Goal: Navigation & Orientation: Find specific page/section

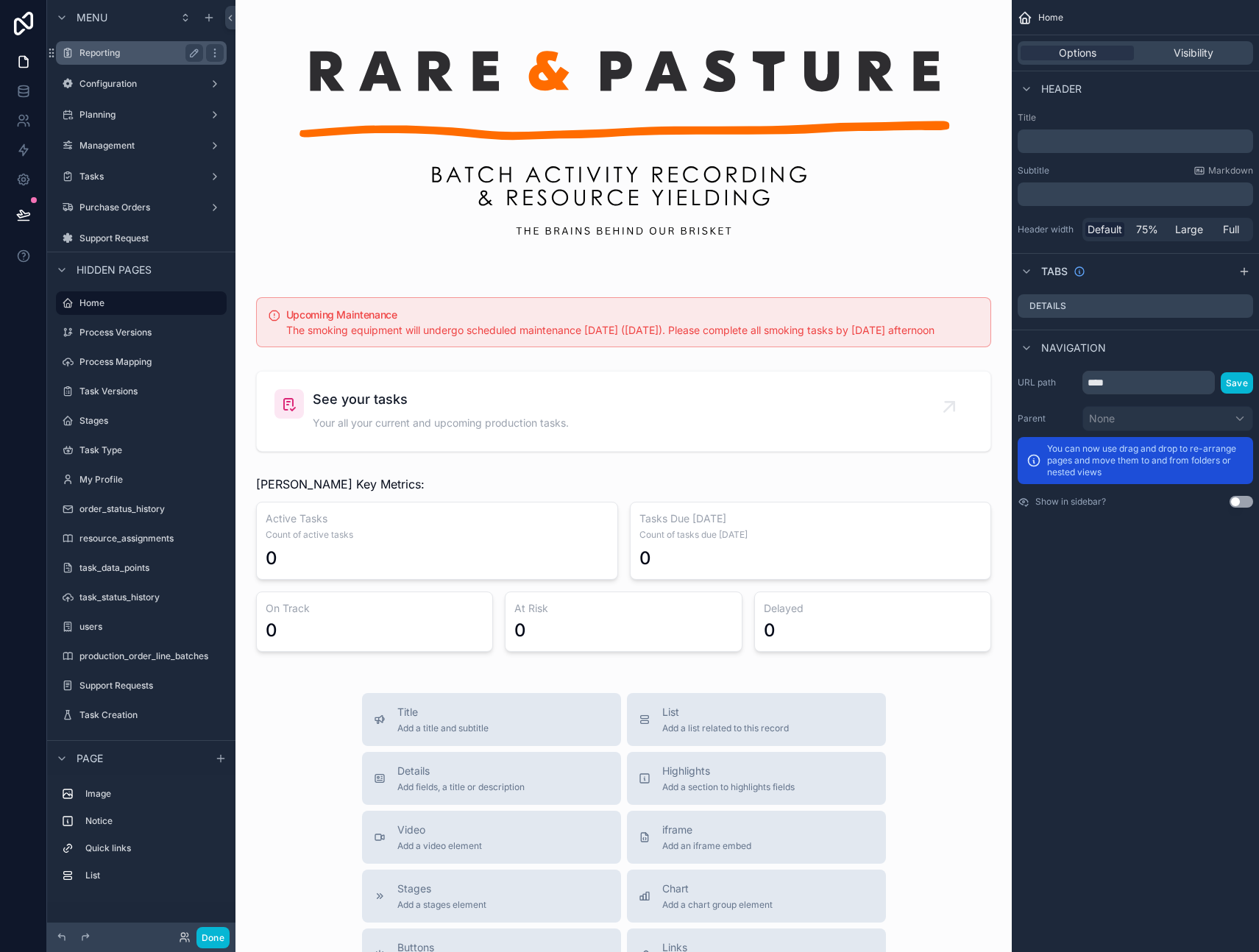
click at [123, 48] on label "Reporting" at bounding box center [138, 53] width 118 height 12
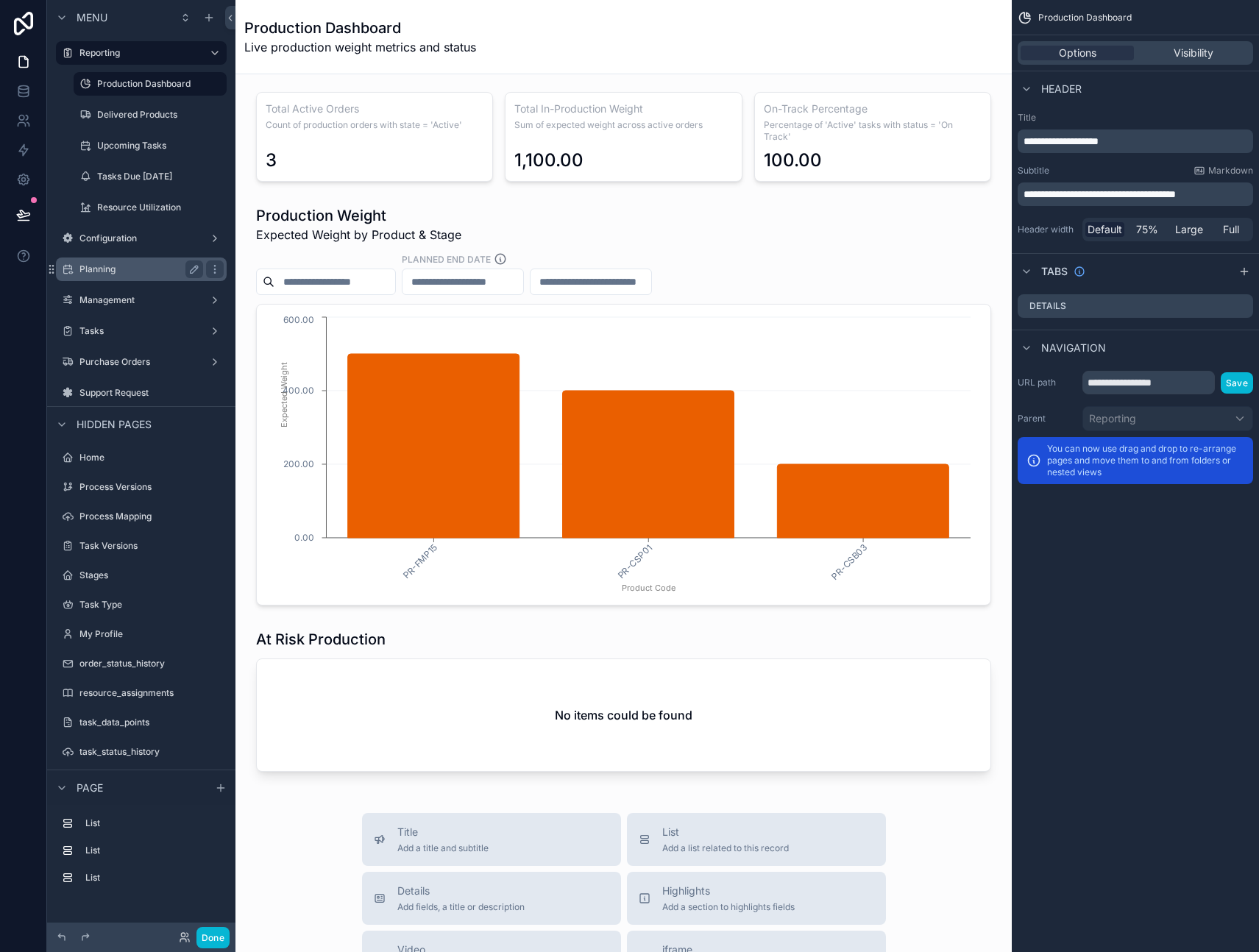
click at [105, 269] on label "Planning" at bounding box center [138, 269] width 118 height 12
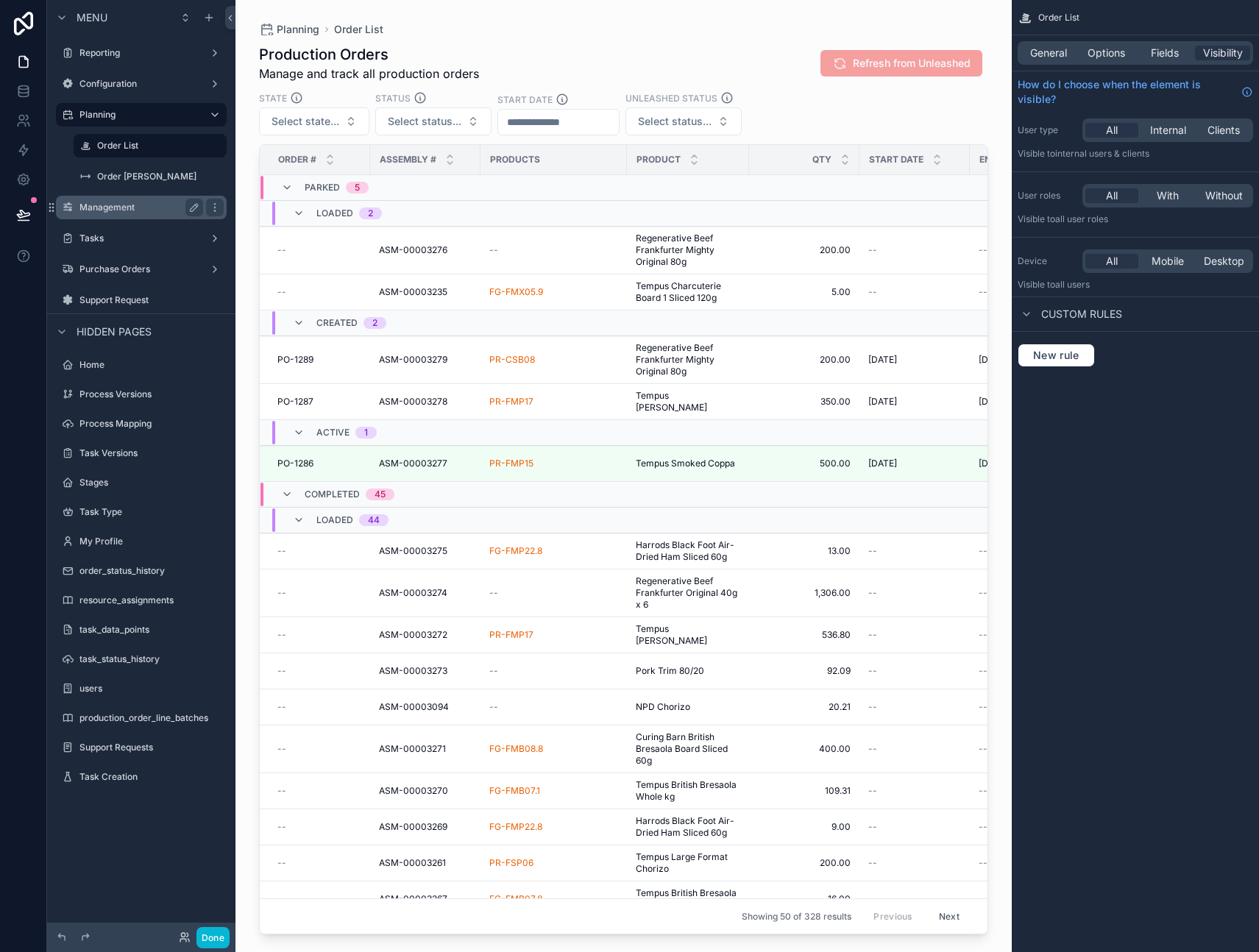
click at [104, 206] on label "Management" at bounding box center [138, 207] width 118 height 12
